Goal: Navigation & Orientation: Find specific page/section

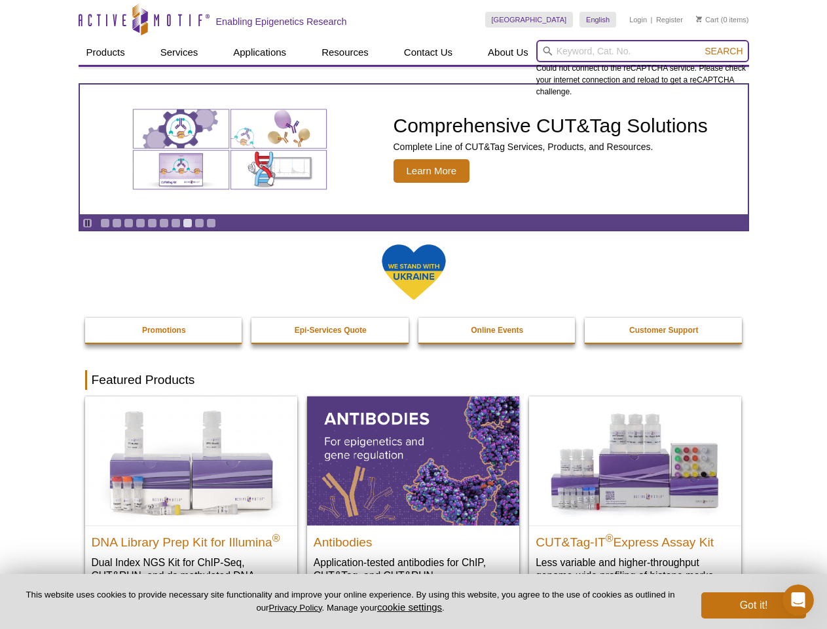
click at [643, 51] on input "search" at bounding box center [642, 51] width 213 height 22
click at [724, 51] on span "Search" at bounding box center [724, 51] width 38 height 10
click at [87, 223] on icon "Pause" at bounding box center [87, 223] width 9 height 9
click at [105, 223] on link "Go to slide 1" at bounding box center [105, 223] width 10 height 10
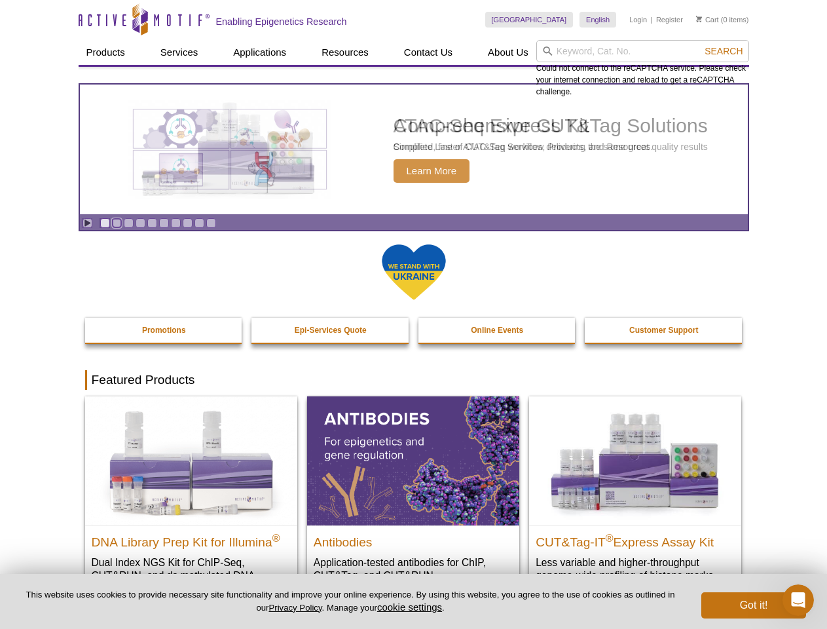
click at [117, 223] on link "Go to slide 2" at bounding box center [117, 223] width 10 height 10
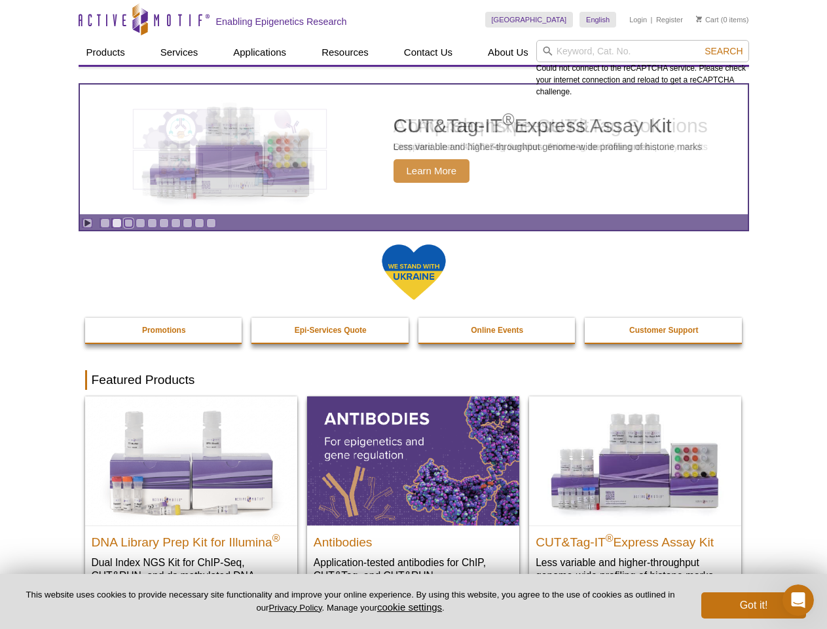
click at [128, 223] on link "Go to slide 3" at bounding box center [129, 223] width 10 height 10
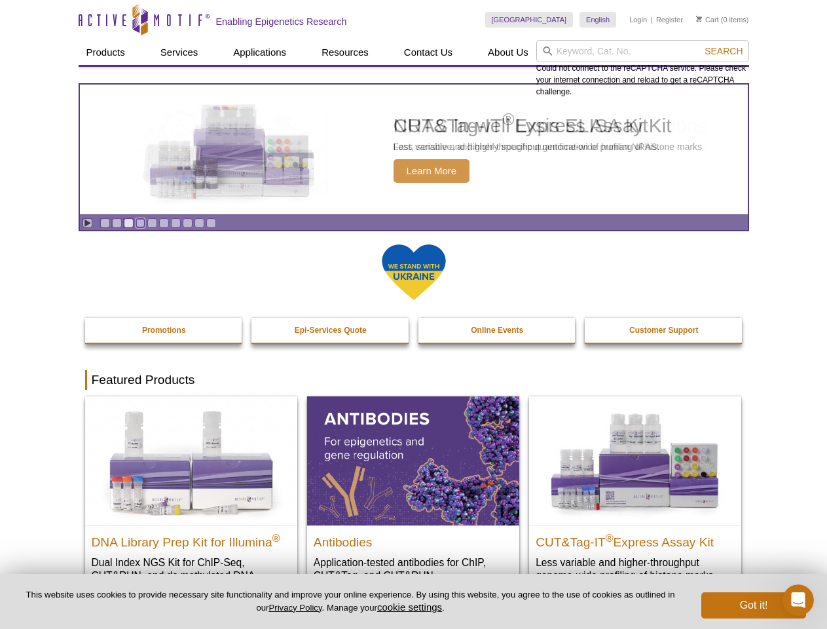
click at [140, 223] on link "Go to slide 4" at bounding box center [141, 223] width 10 height 10
click at [152, 223] on link "Go to slide 5" at bounding box center [152, 223] width 10 height 10
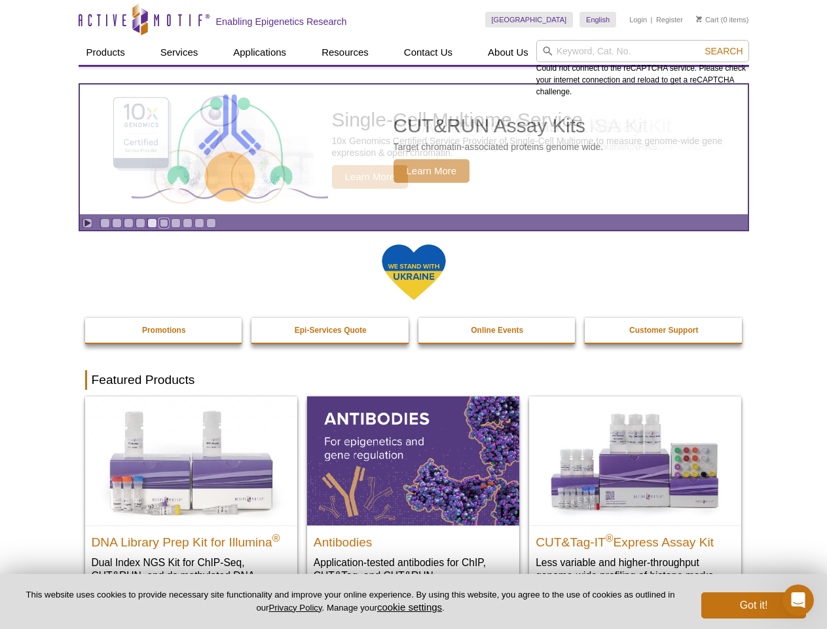
click at [164, 223] on link "Go to slide 6" at bounding box center [164, 223] width 10 height 10
